Goal: Navigation & Orientation: Find specific page/section

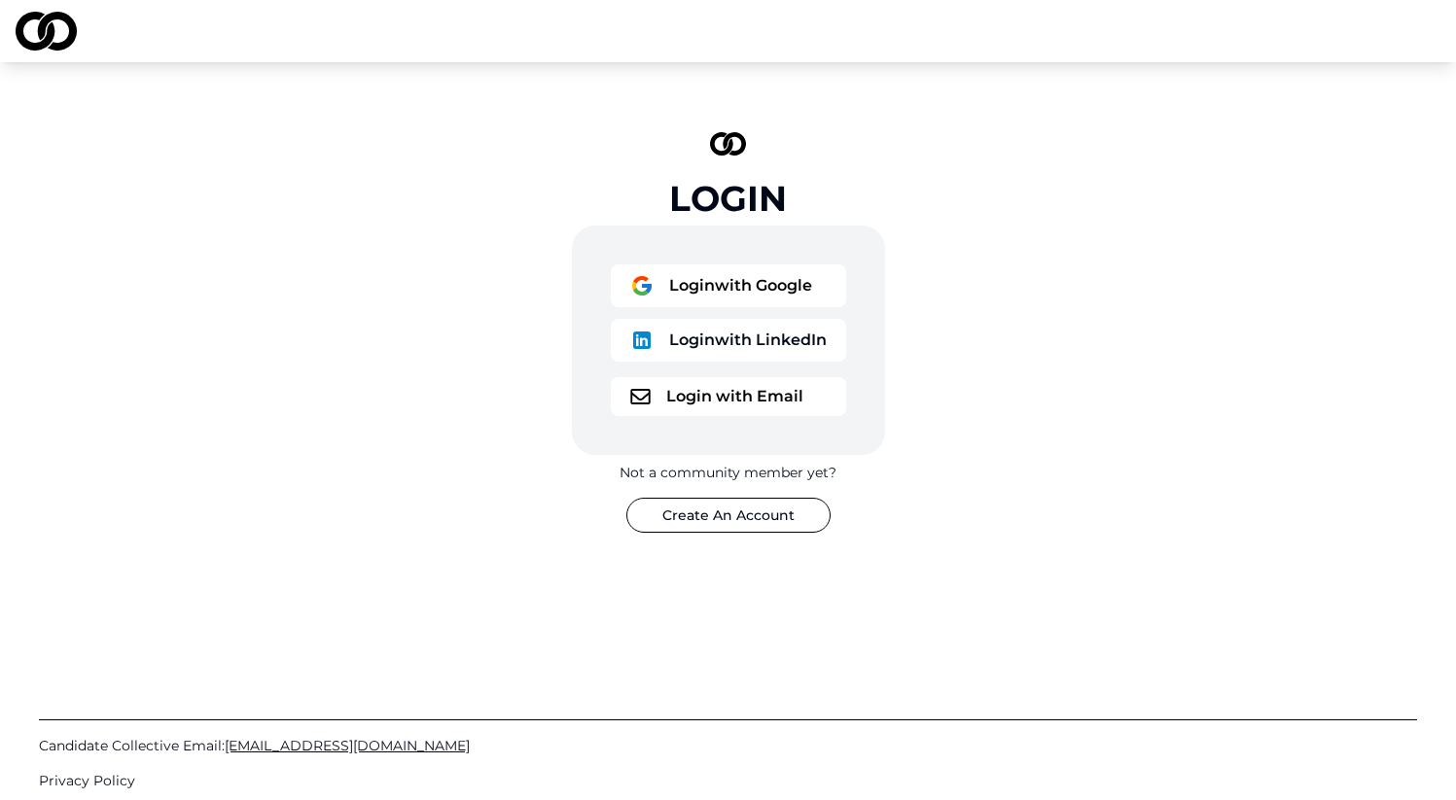
drag, startPoint x: 761, startPoint y: 225, endPoint x: 784, endPoint y: 240, distance: 27.2
click at [762, 225] on div "Login Login with Google Login with LinkedIn Login with Email Not a community me…" at bounding box center [729, 332] width 584 height 463
click at [765, 280] on button "Login with Google" at bounding box center [728, 286] width 235 height 43
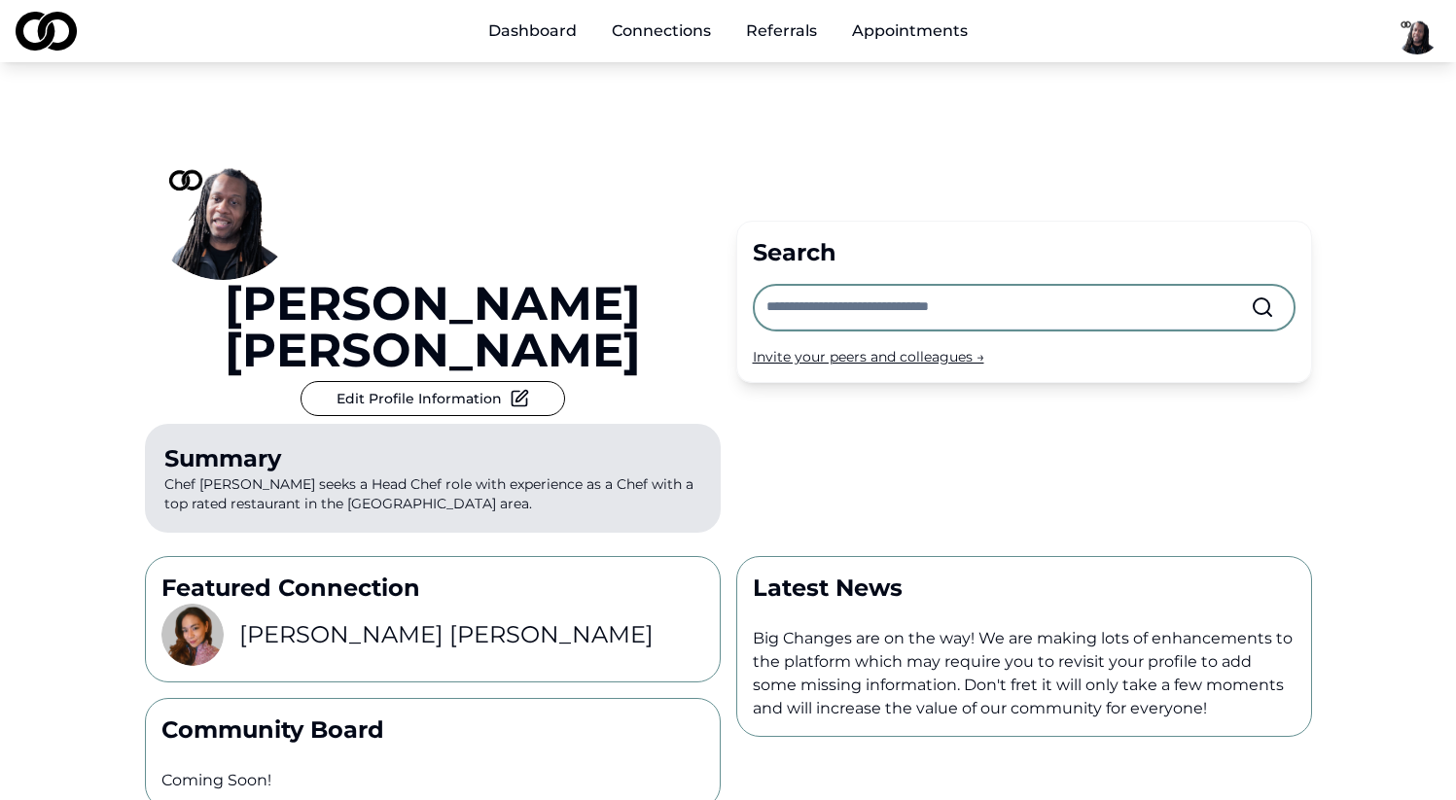
click at [984, 111] on div "Basim Newby Edit Profile Information Summary Chef Basim Newby seeks a Head Chef…" at bounding box center [728, 301] width 1167 height 478
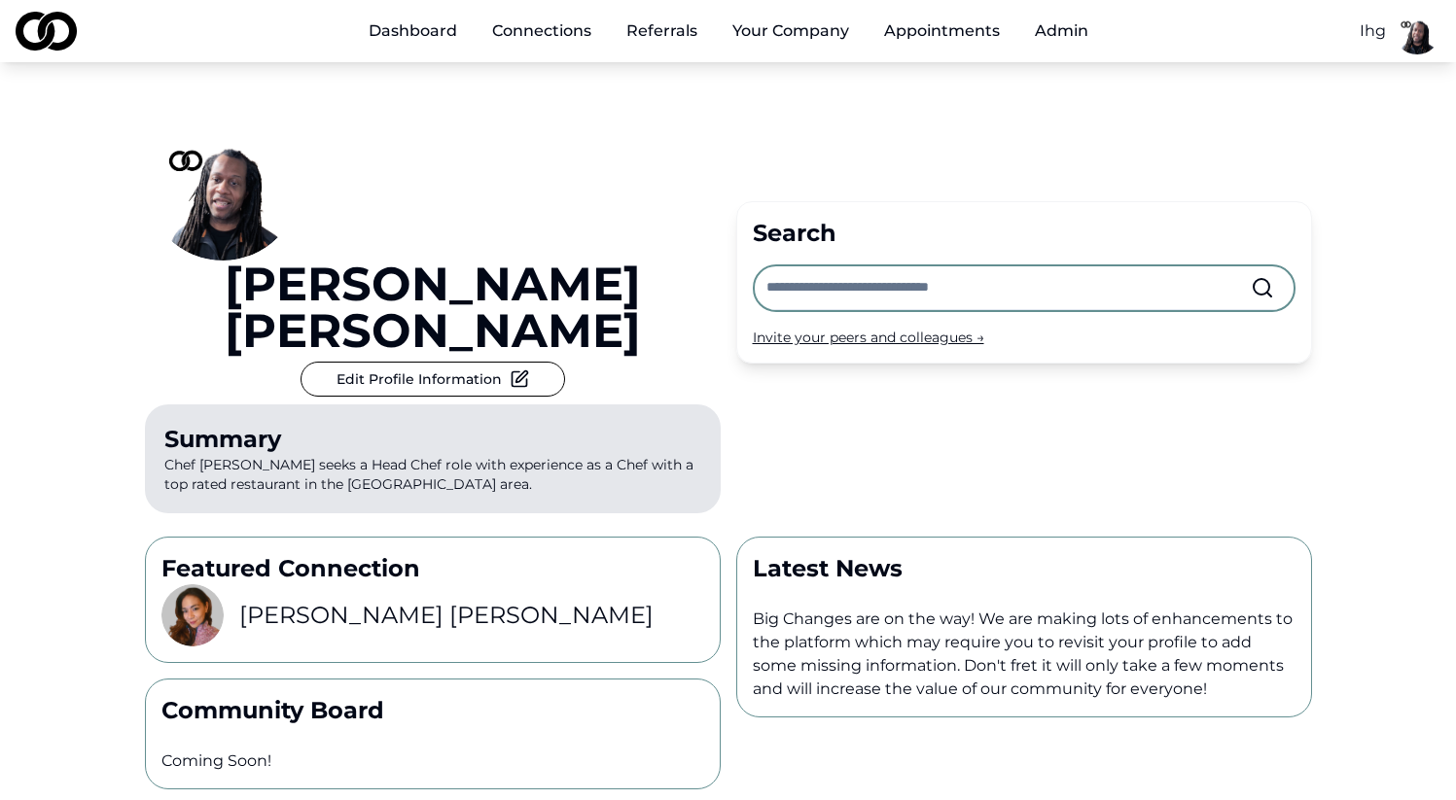
scroll to position [26, 0]
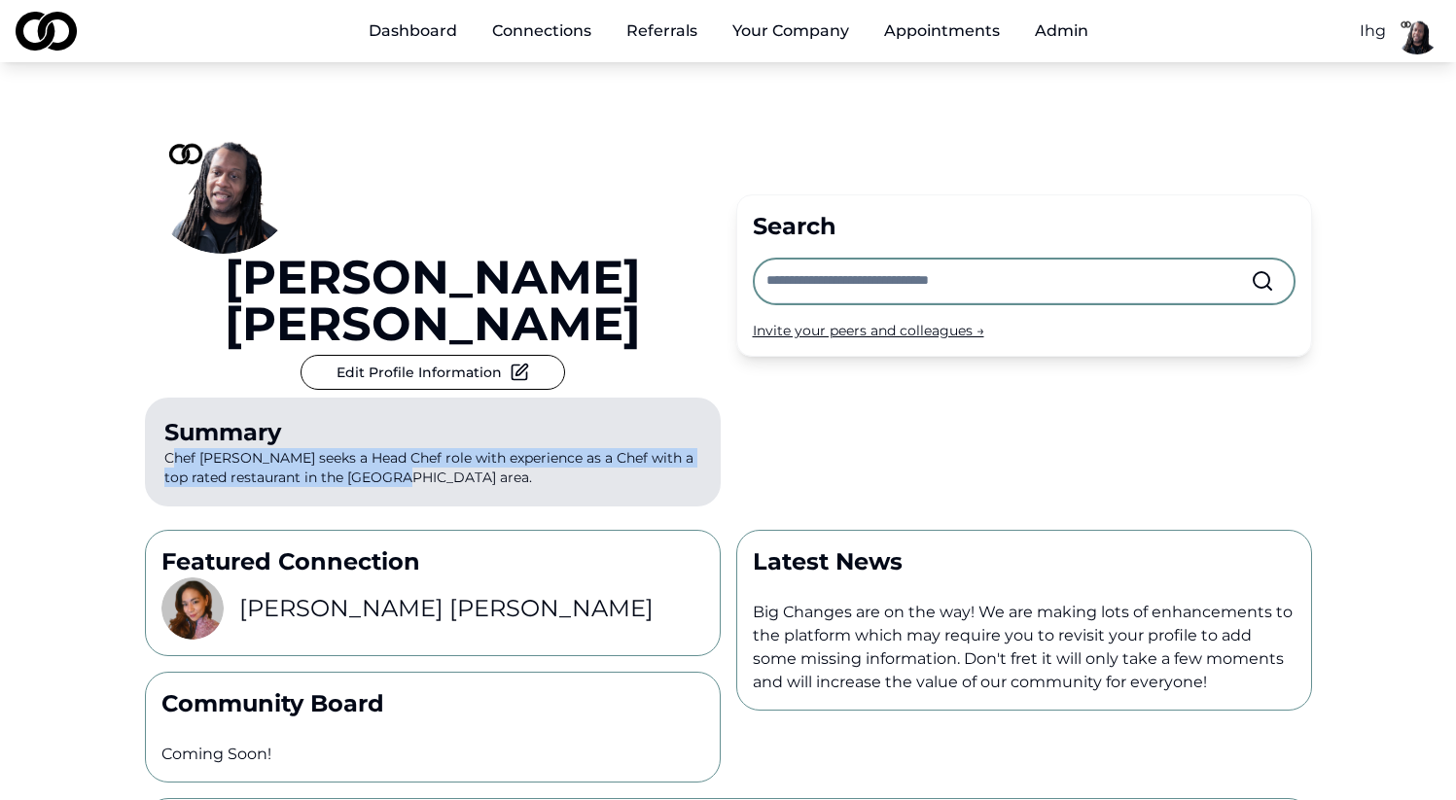
drag, startPoint x: 171, startPoint y: 328, endPoint x: 384, endPoint y: 355, distance: 214.7
click at [384, 398] on p "Summary Chef Basim Newby seeks a Head Chef role with experience as a Chef with …" at bounding box center [433, 452] width 576 height 109
click at [96, 361] on div "Basim Newby Edit Profile Information Summary Chef Basim Newby seeks a Head Chef…" at bounding box center [728, 535] width 1456 height 998
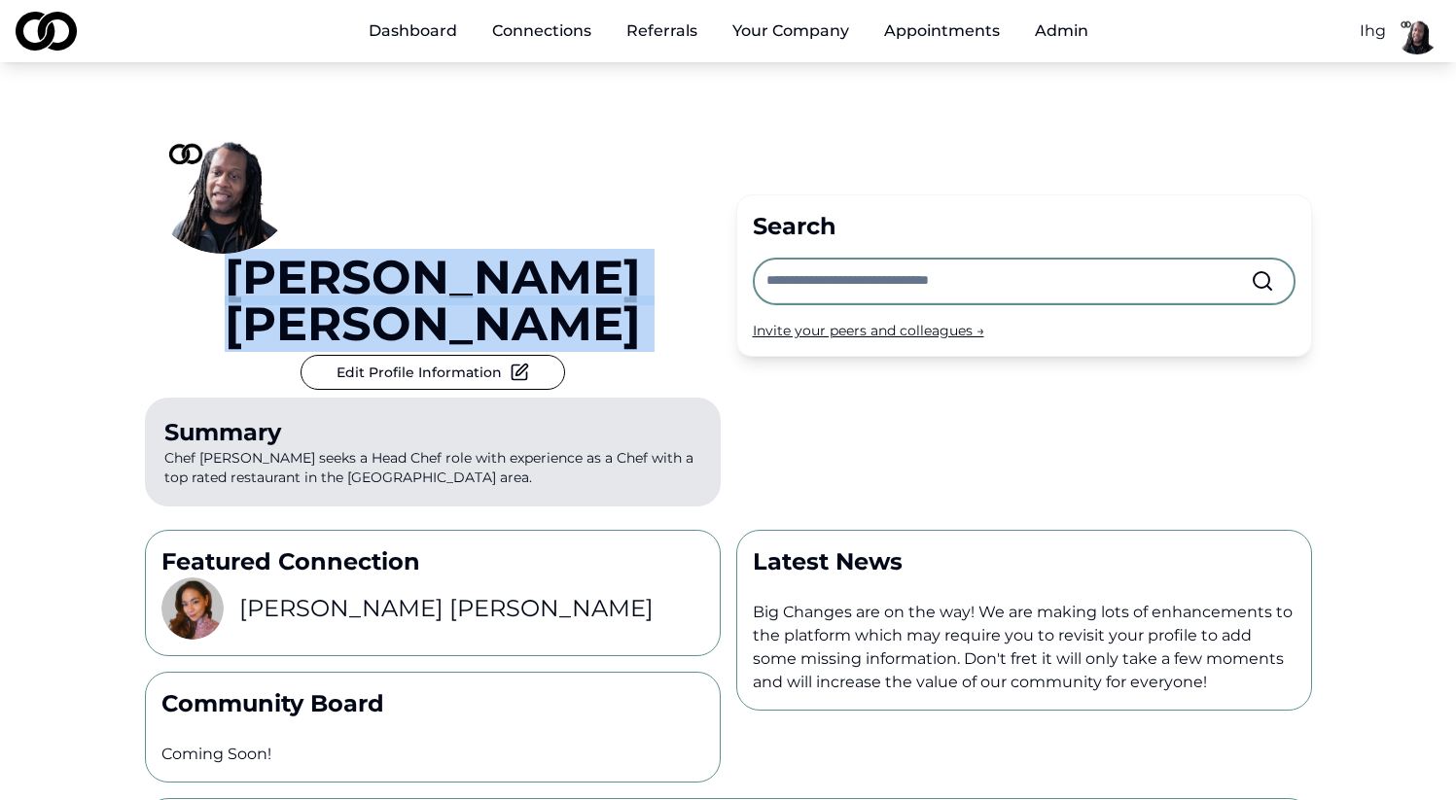
drag, startPoint x: 357, startPoint y: 149, endPoint x: 707, endPoint y: 161, distance: 350.3
click at [707, 161] on div "Basim Newby Edit Profile Information Summary Chef Basim Newby seeks a Head Chef…" at bounding box center [433, 306] width 576 height 416
click at [713, 156] on div "Basim Newby Edit Profile Information Summary Chef Basim Newby seeks a Head Chef…" at bounding box center [433, 306] width 576 height 416
